Goal: Communication & Community: Answer question/provide support

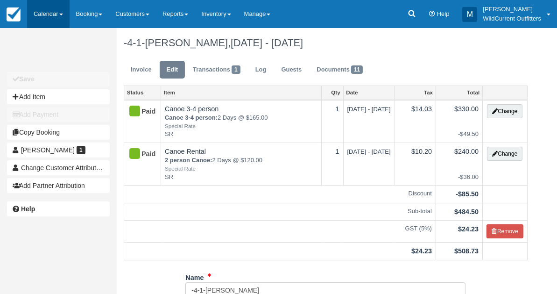
click at [43, 17] on link "Calendar" at bounding box center [48, 14] width 43 height 28
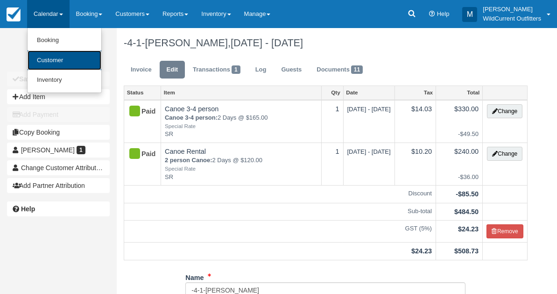
click at [48, 64] on link "Customer" at bounding box center [65, 60] width 74 height 20
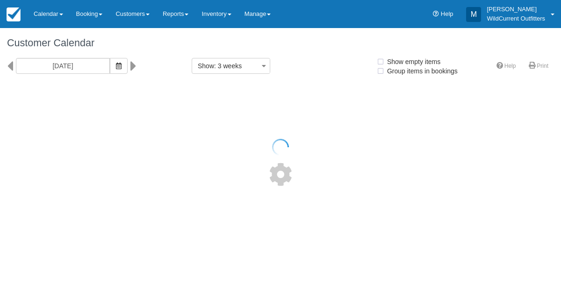
select select
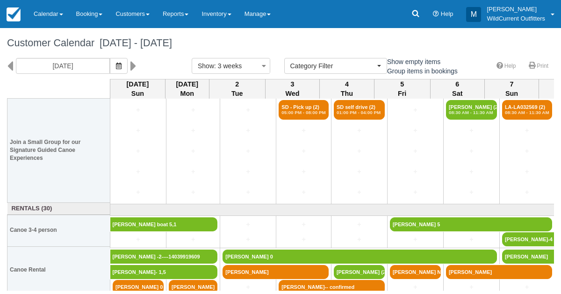
scroll to position [110, 0]
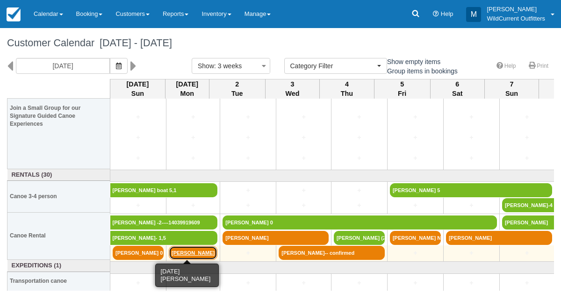
click at [186, 253] on link "[PERSON_NAME]" at bounding box center [193, 253] width 49 height 14
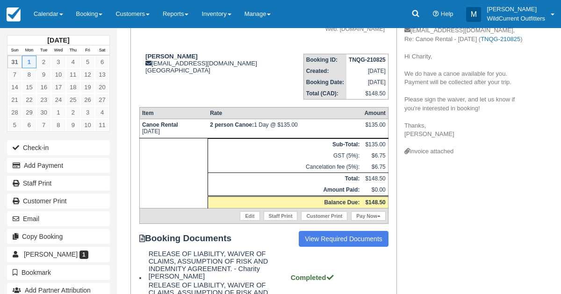
scroll to position [111, 0]
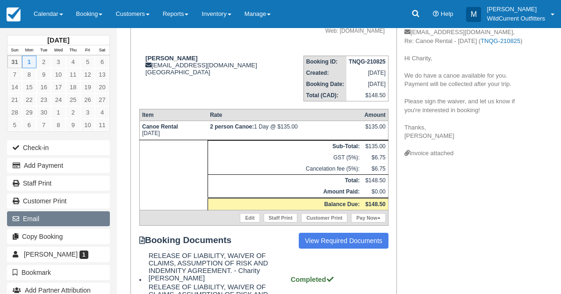
click at [30, 219] on button "Email" at bounding box center [58, 218] width 103 height 15
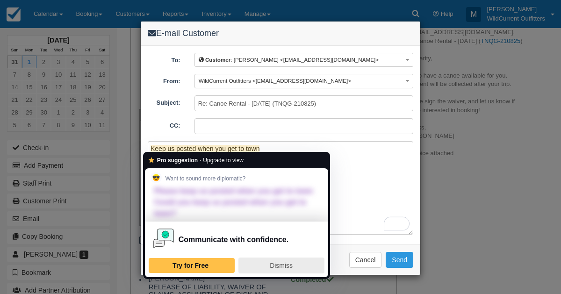
click at [286, 264] on span "Dismiss" at bounding box center [281, 265] width 23 height 7
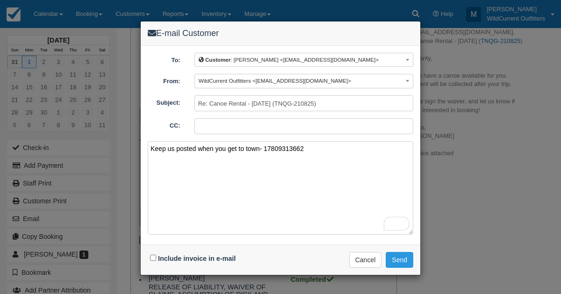
type textarea "Keep us posted when you get to town- 17809313662"
click at [153, 255] on input "Include invoice in e-mail" at bounding box center [153, 258] width 6 height 6
checkbox input "true"
click at [406, 252] on button "Send" at bounding box center [399, 260] width 28 height 16
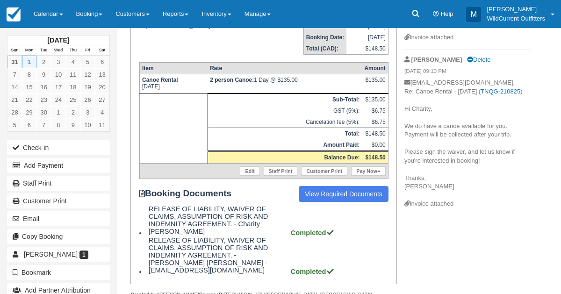
scroll to position [167, 0]
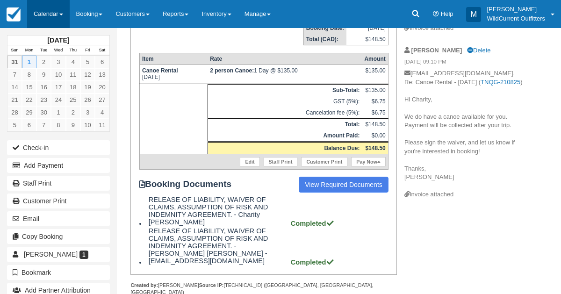
click at [47, 15] on link "Calendar" at bounding box center [48, 14] width 43 height 28
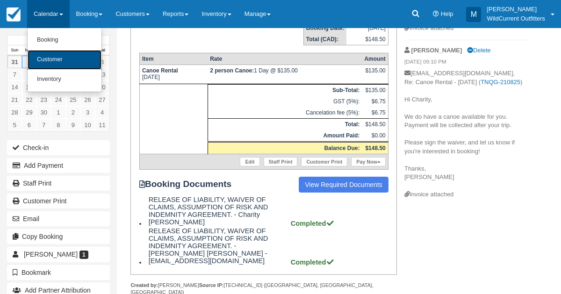
click at [54, 55] on link "Customer" at bounding box center [65, 60] width 74 height 20
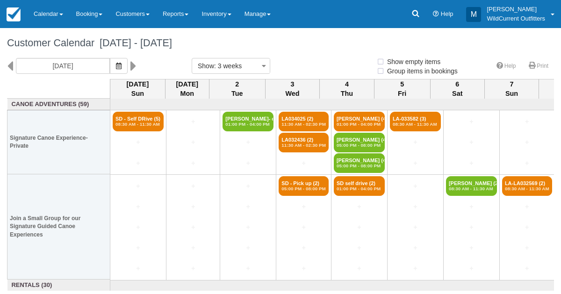
select select
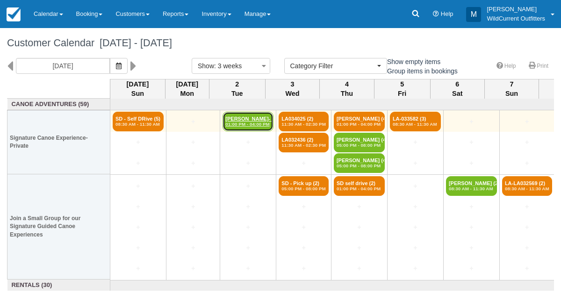
click at [222, 112] on link "Fiona Smith- confirm (3) 01:00 PM - 04:00 PM" at bounding box center [247, 122] width 51 height 20
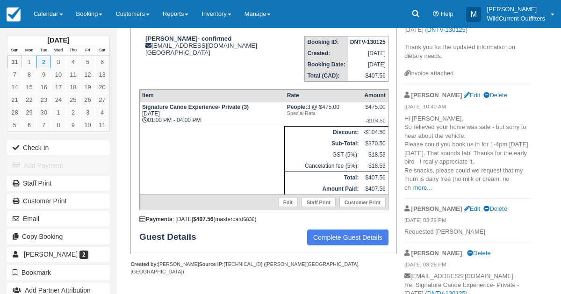
scroll to position [133, 0]
